Goal: Transaction & Acquisition: Purchase product/service

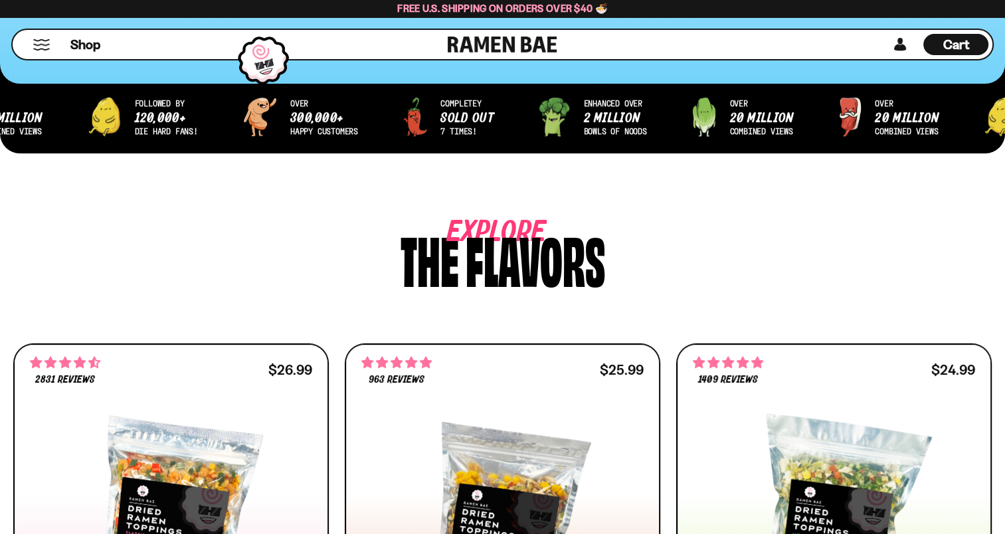
scroll to position [465, 0]
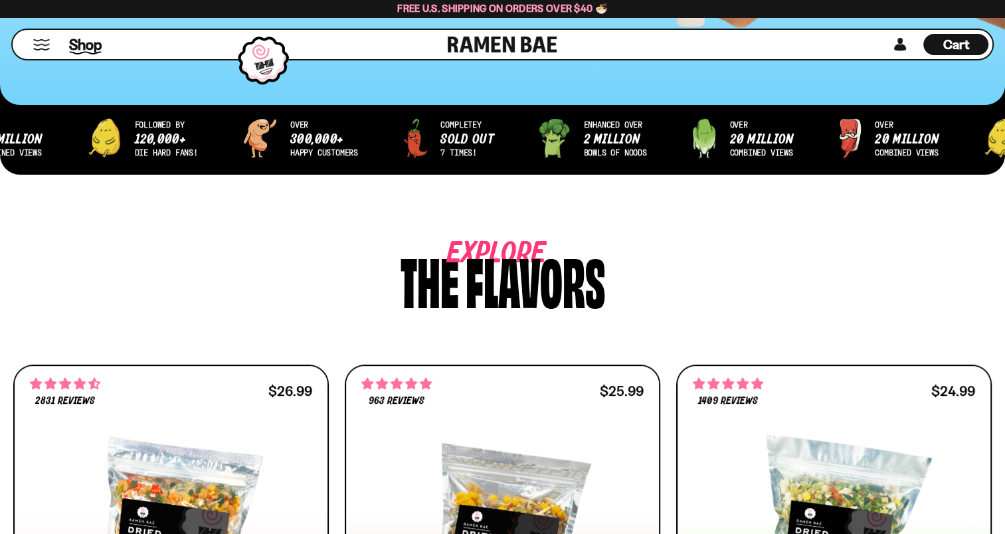
click at [94, 47] on span "Shop" at bounding box center [85, 45] width 33 height 20
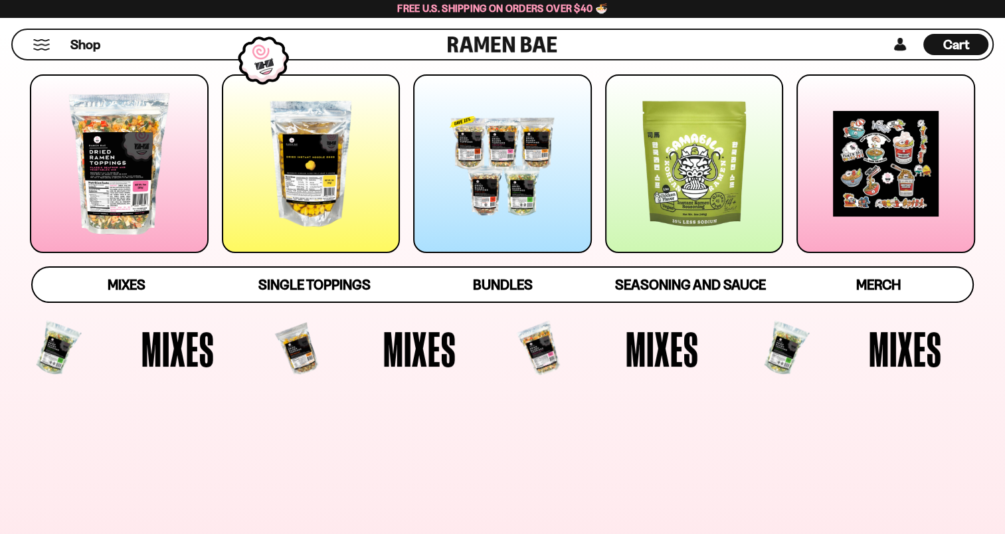
scroll to position [199, 0]
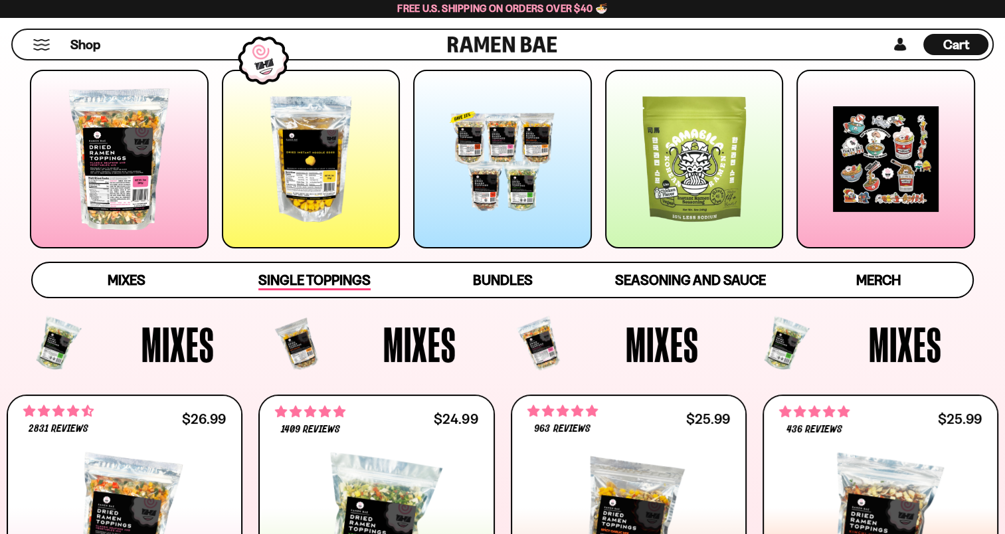
click at [334, 272] on span "Single Toppings" at bounding box center [314, 281] width 112 height 19
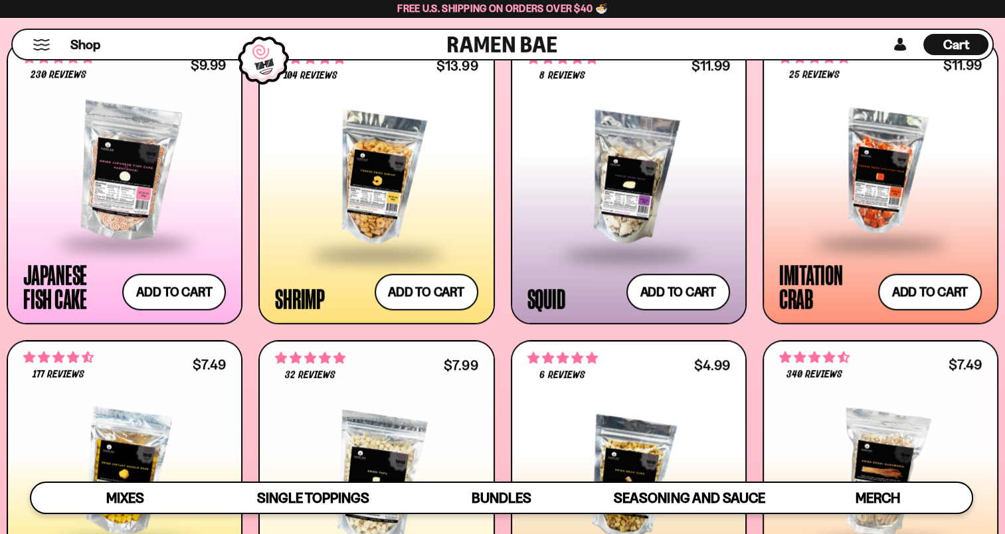
scroll to position [1207, 0]
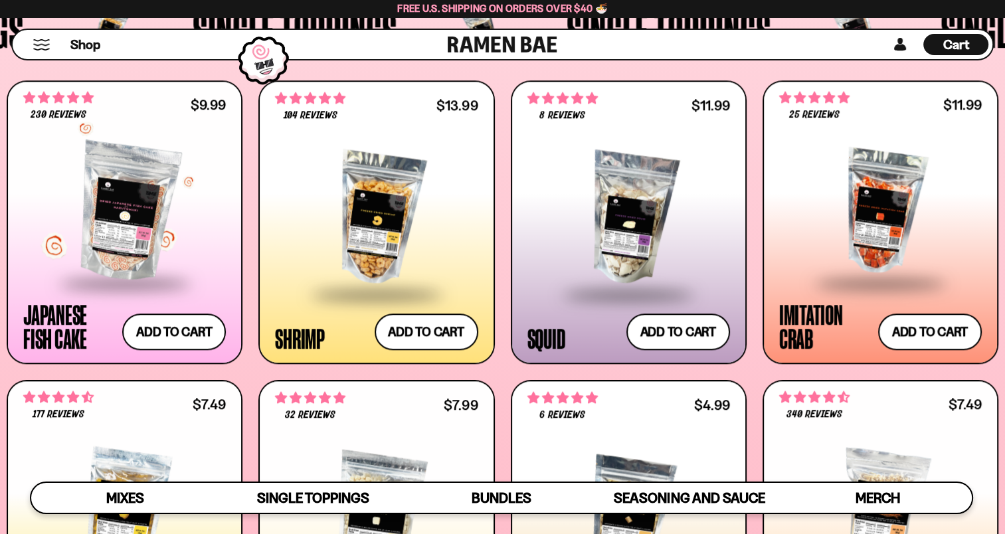
click at [138, 229] on div at bounding box center [124, 211] width 203 height 139
